Goal: Information Seeking & Learning: Check status

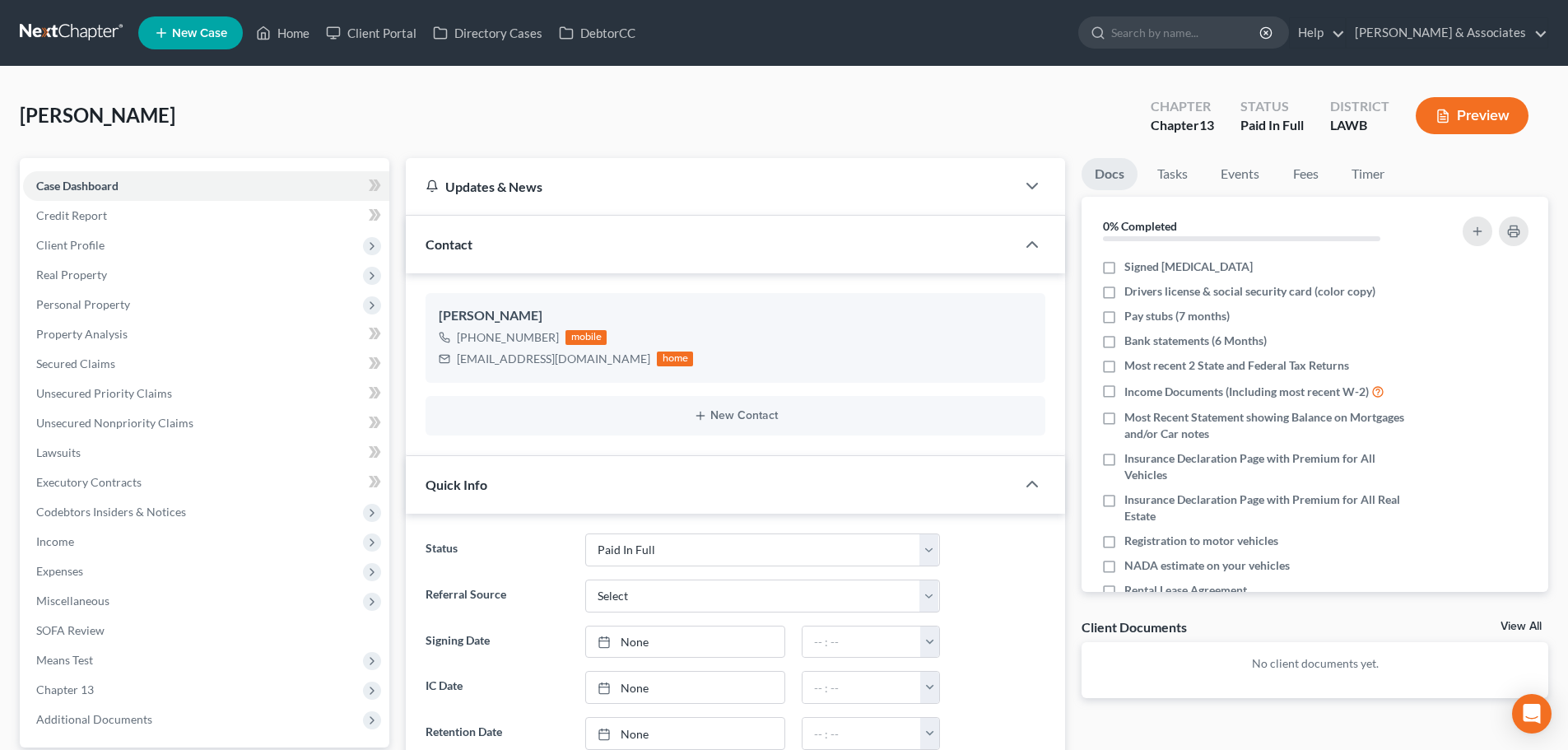
select select "17"
click at [278, 36] on link "Home" at bounding box center [283, 33] width 70 height 30
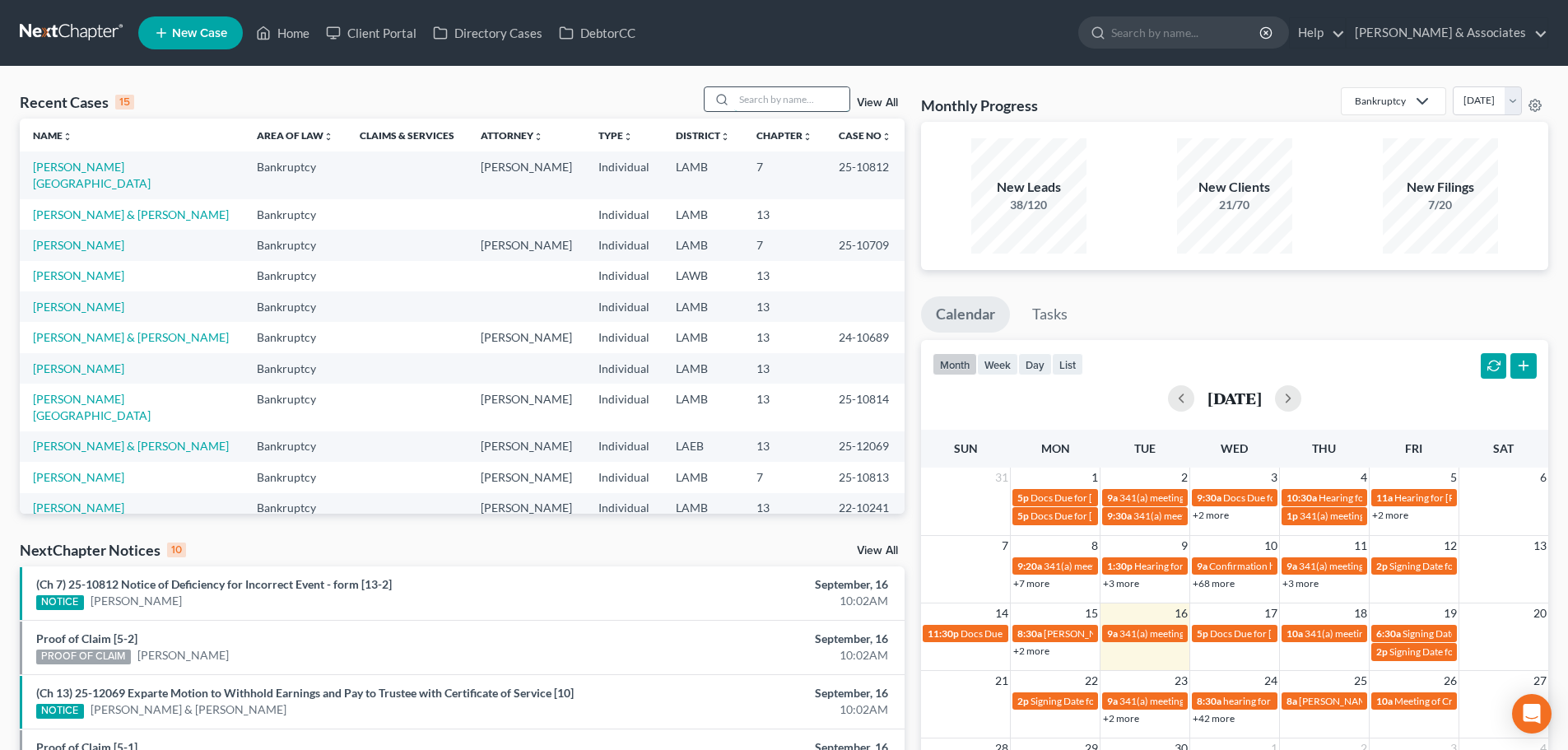
click at [770, 87] on input "search" at bounding box center [791, 99] width 115 height 24
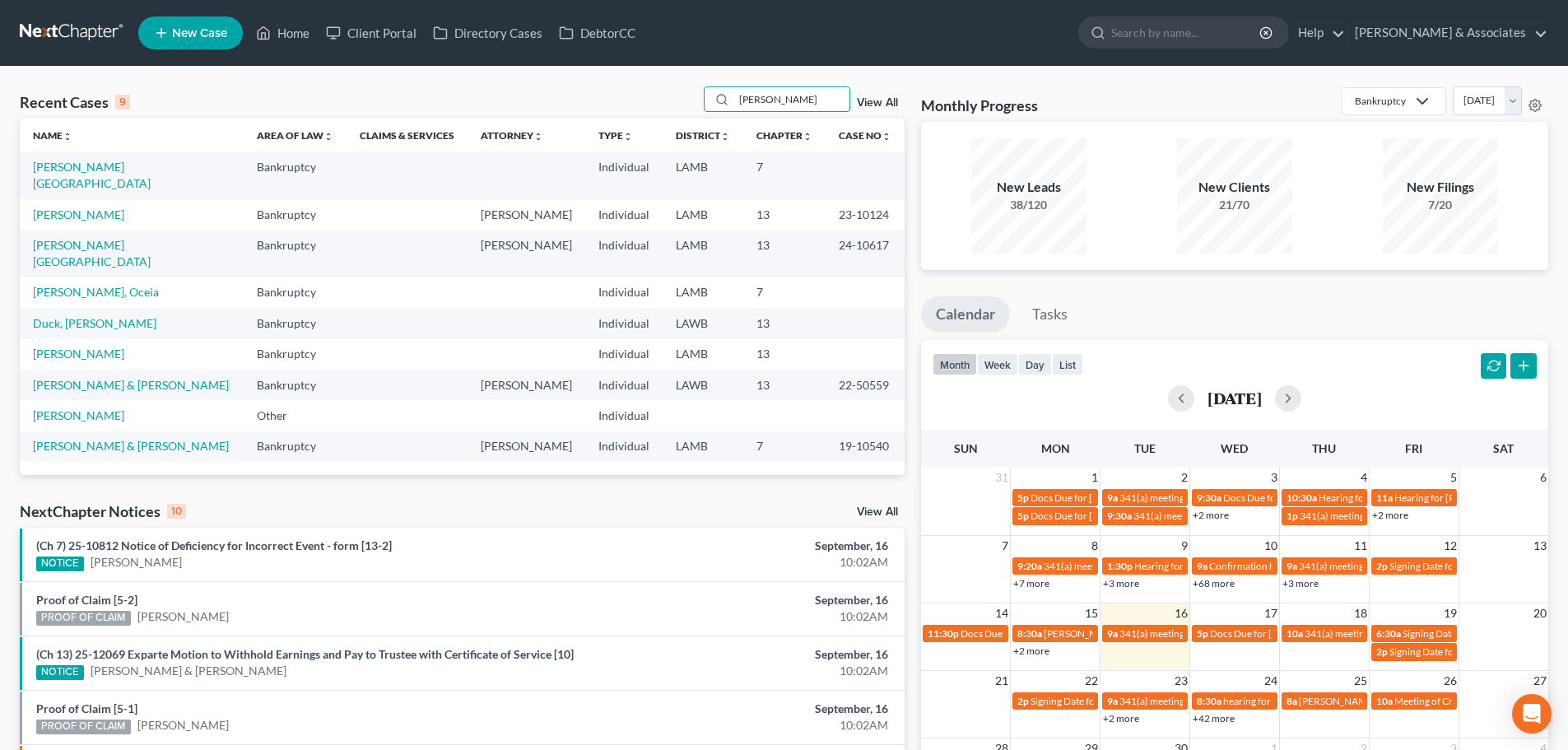
type input "[PERSON_NAME]"
click at [94, 205] on td "[PERSON_NAME]" at bounding box center [132, 214] width 224 height 30
click at [97, 208] on link "[PERSON_NAME]" at bounding box center [78, 214] width 91 height 14
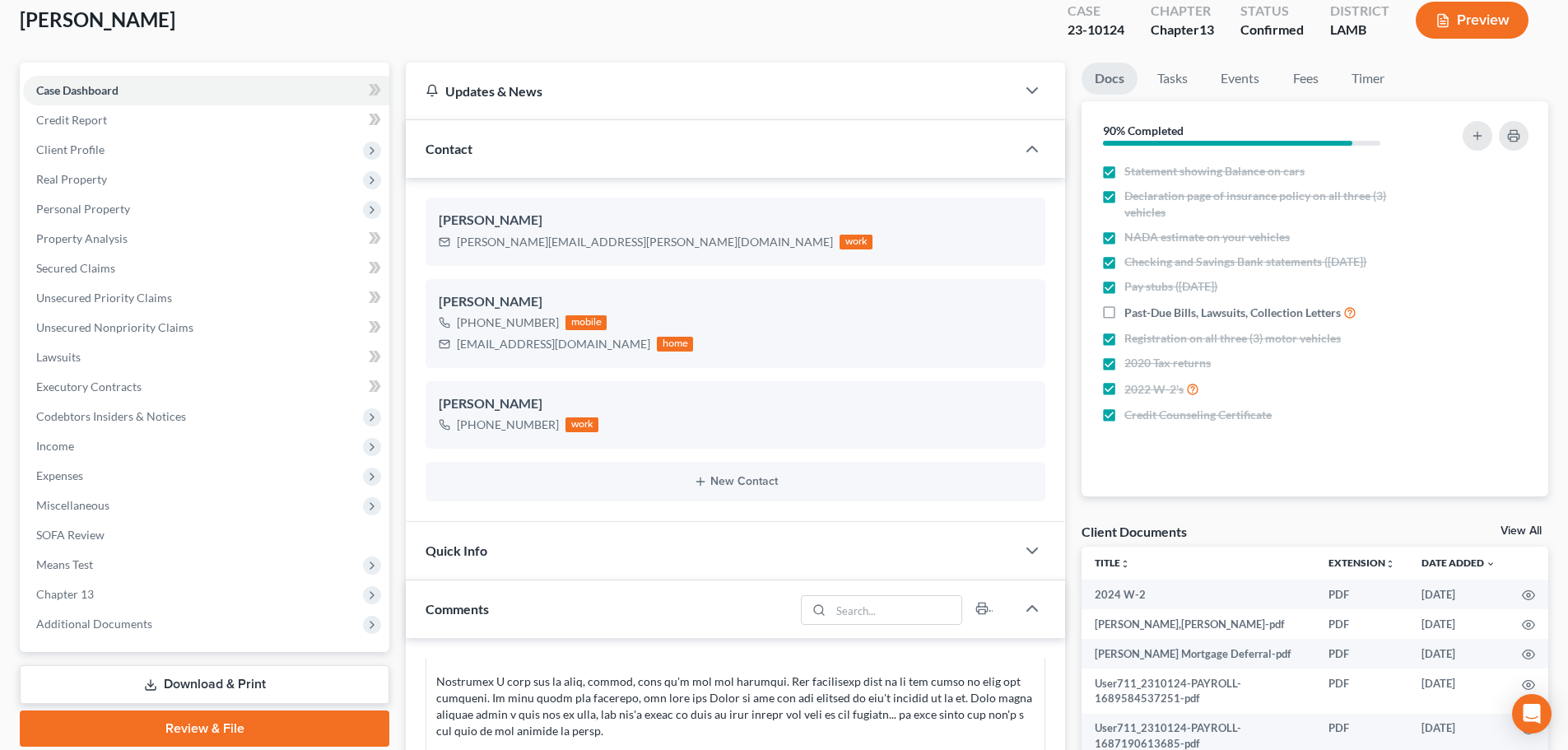
scroll to position [82, 0]
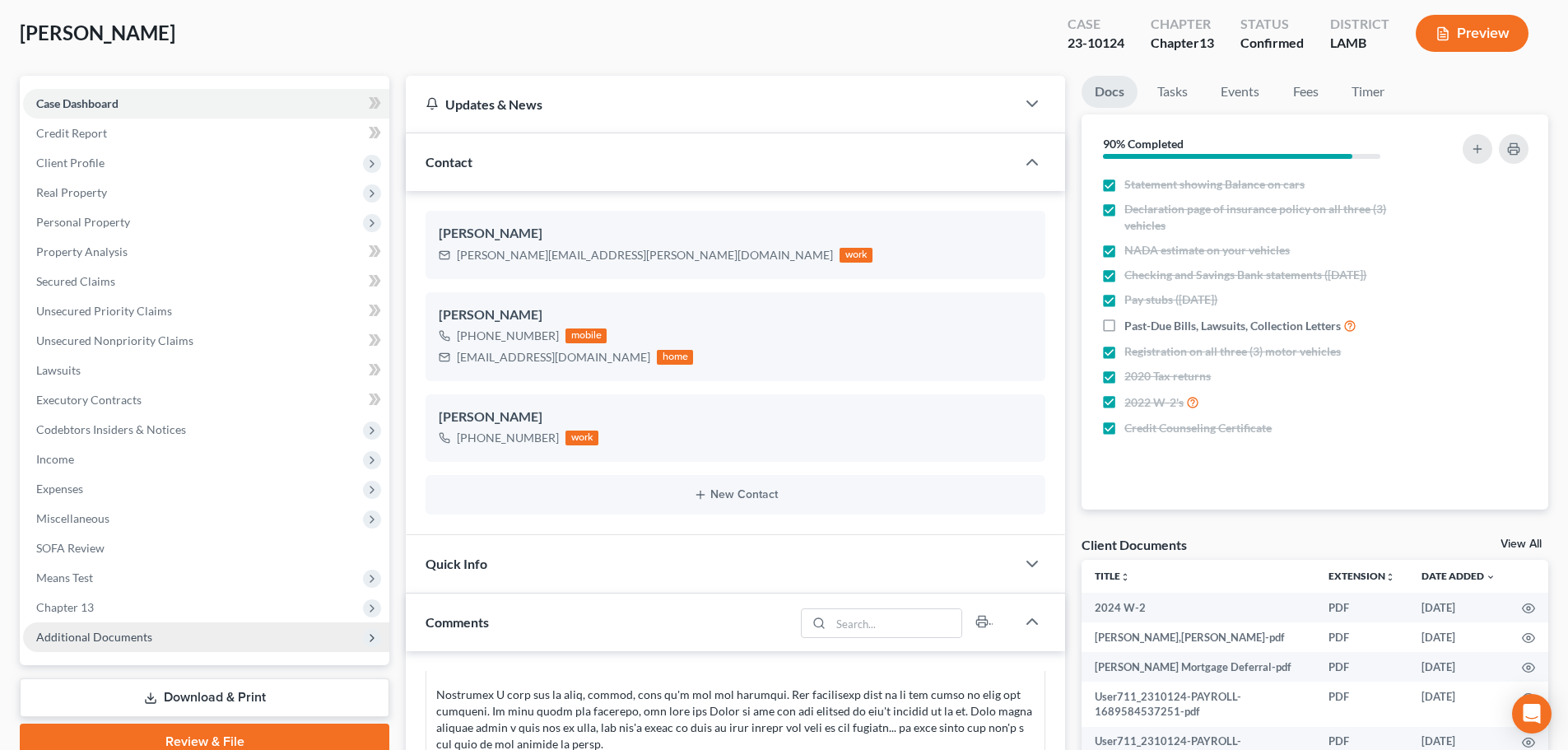
click at [87, 641] on span "Additional Documents" at bounding box center [94, 636] width 116 height 14
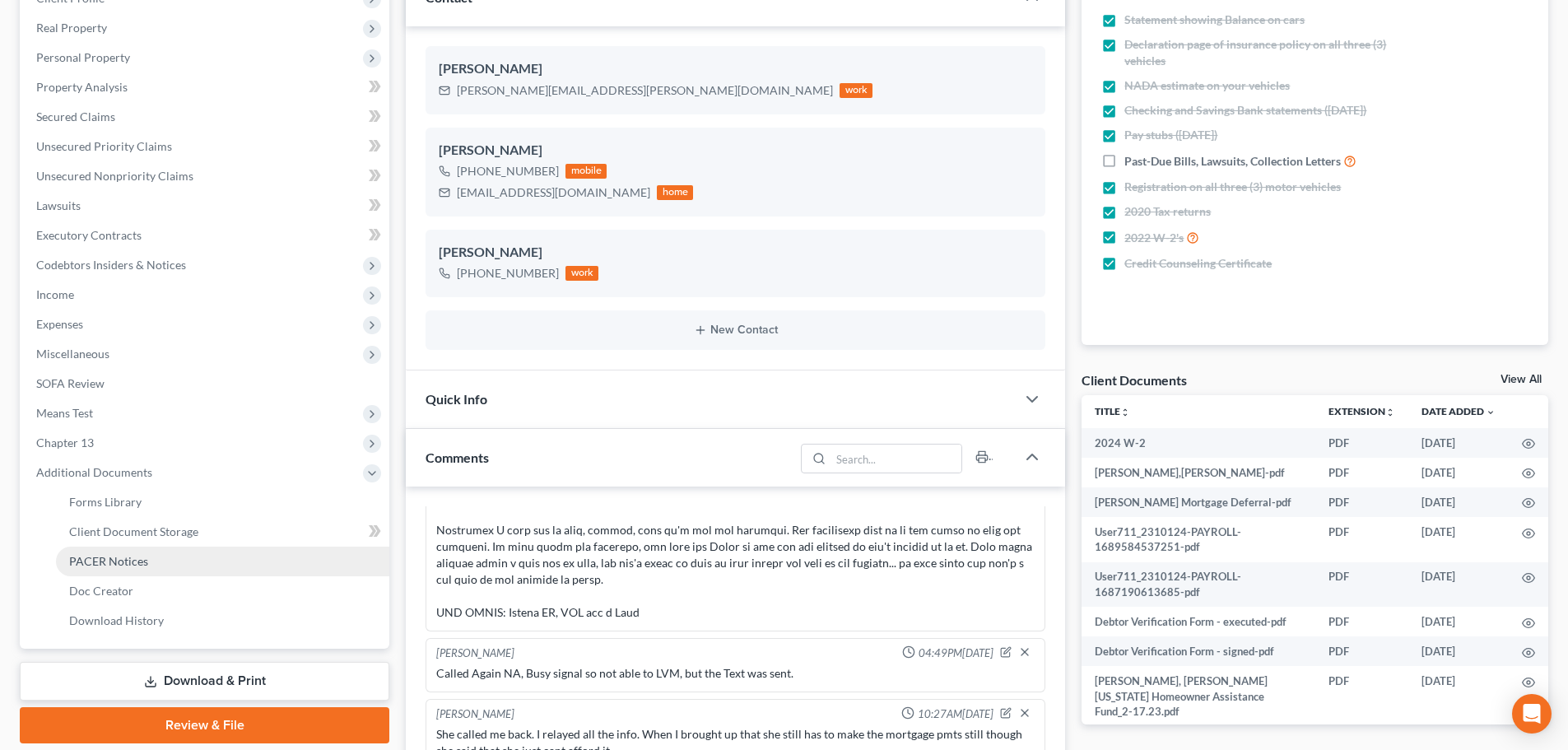
click at [132, 560] on span "PACER Notices" at bounding box center [108, 560] width 79 height 14
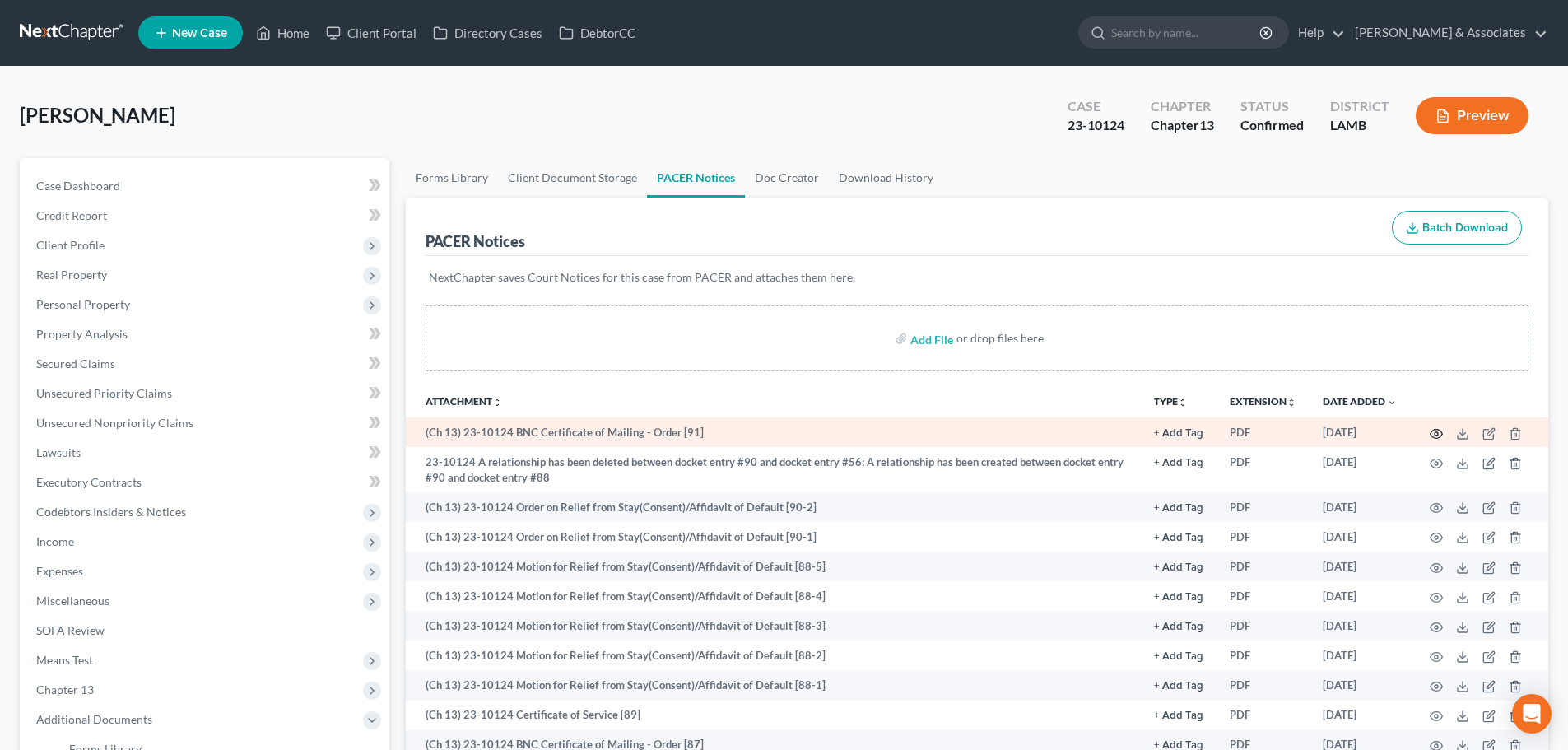
click at [1439, 432] on icon "button" at bounding box center [1436, 434] width 13 height 13
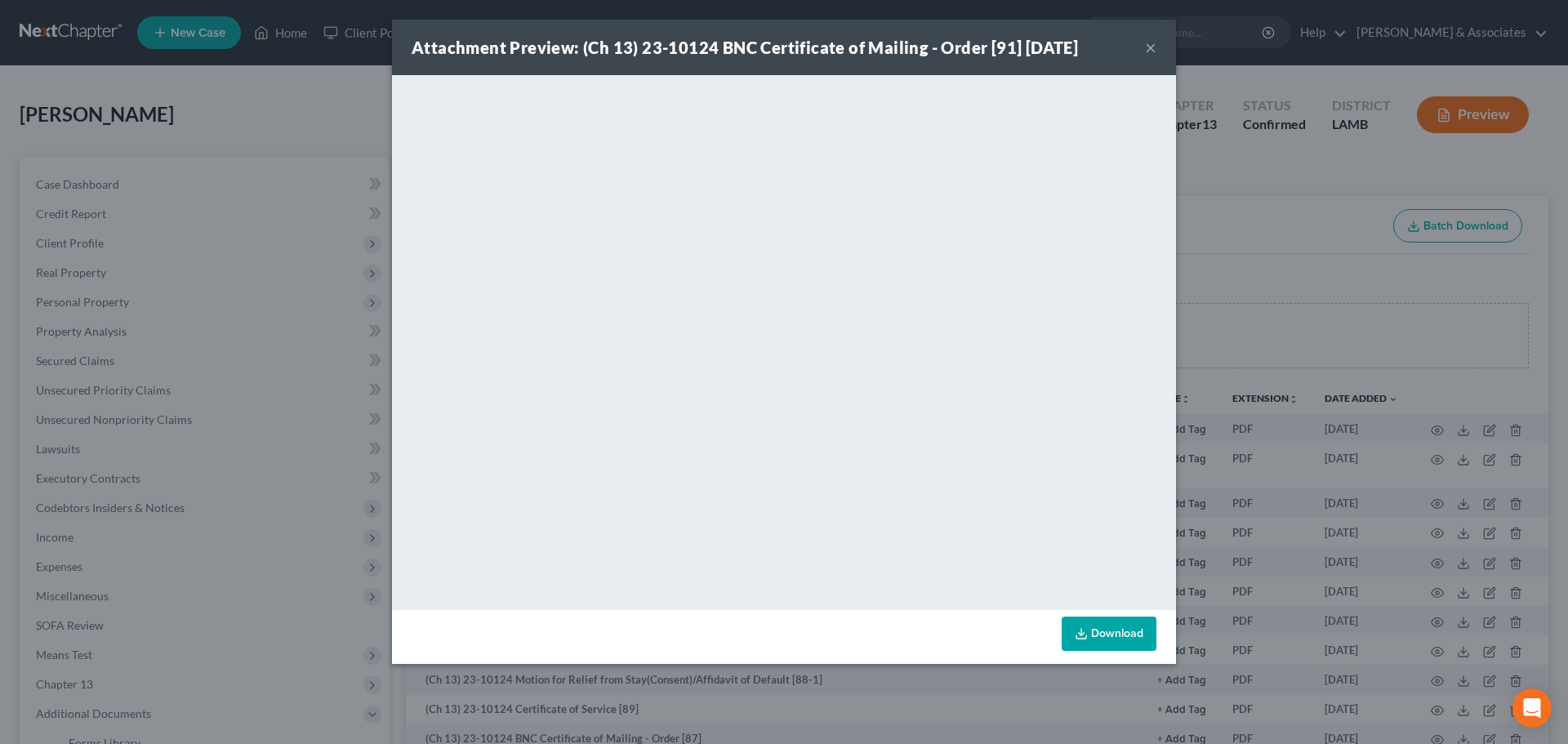
click at [1143, 52] on div "Attachment Preview: (Ch 13) 23-10124 BNC Certificate of Mailing - Order [91] [D…" at bounding box center [783, 47] width 784 height 55
click at [1148, 52] on button "×" at bounding box center [1150, 48] width 12 height 20
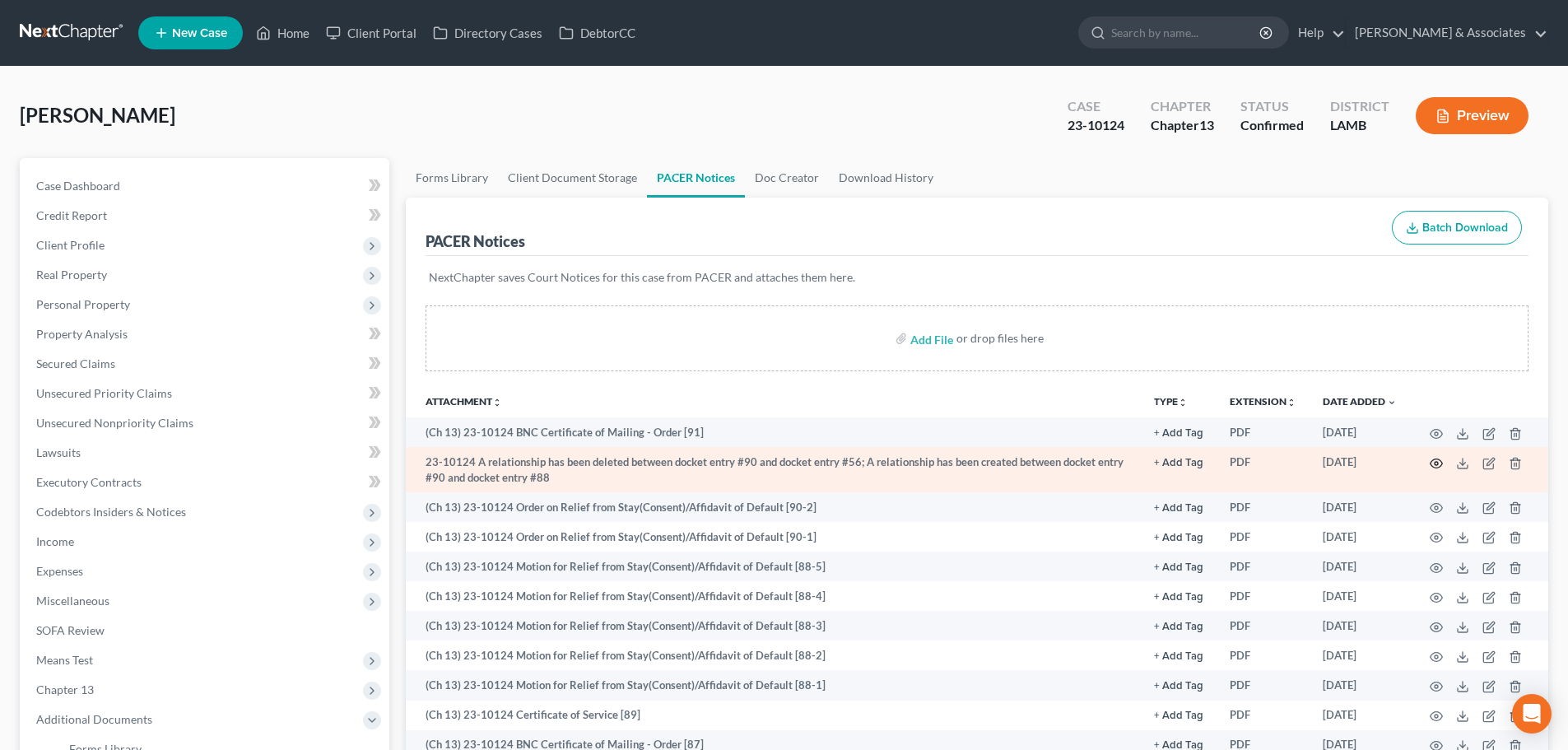
click at [1438, 457] on icon "button" at bounding box center [1436, 463] width 13 height 13
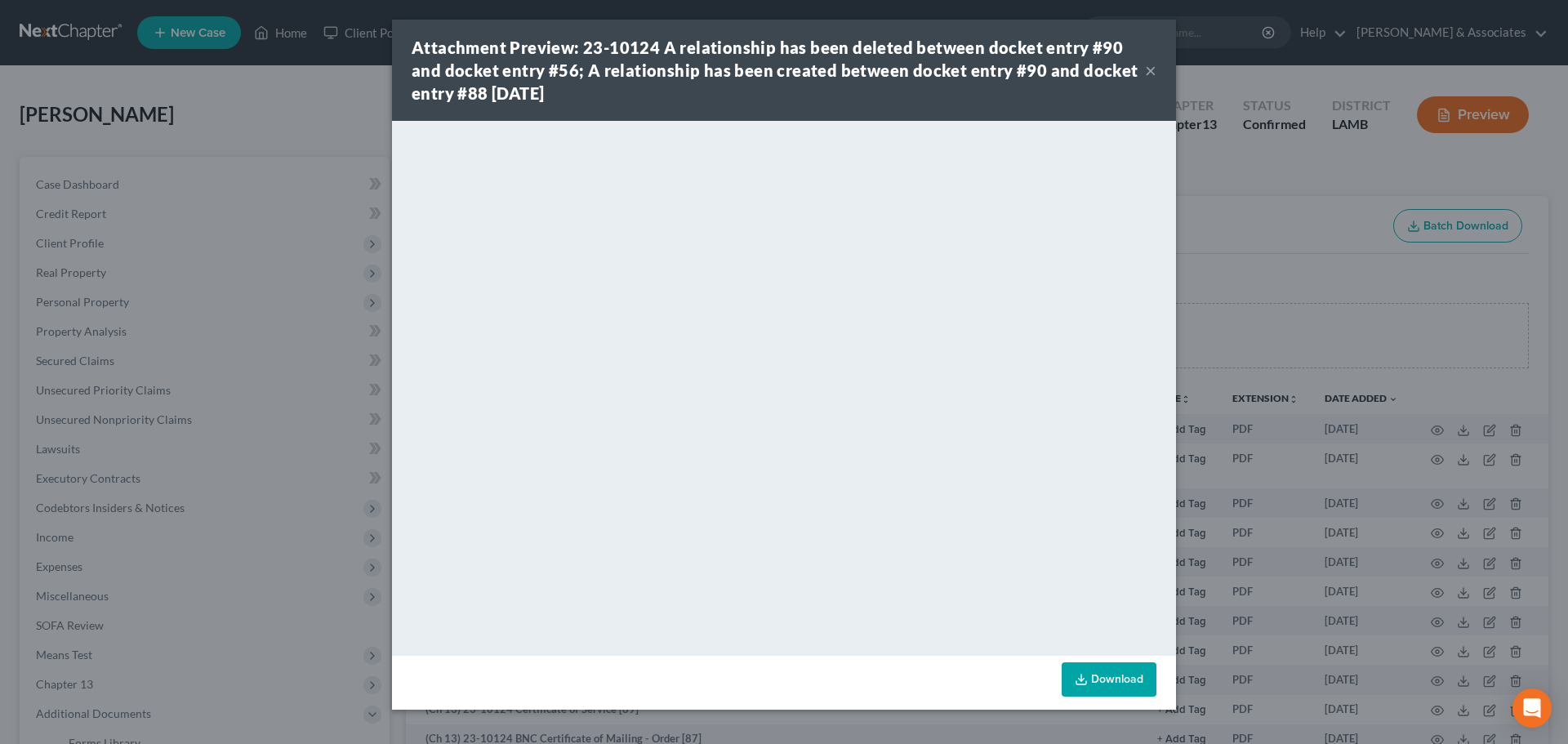
click at [1152, 74] on button "×" at bounding box center [1150, 71] width 12 height 20
